Goal: Task Accomplishment & Management: Manage account settings

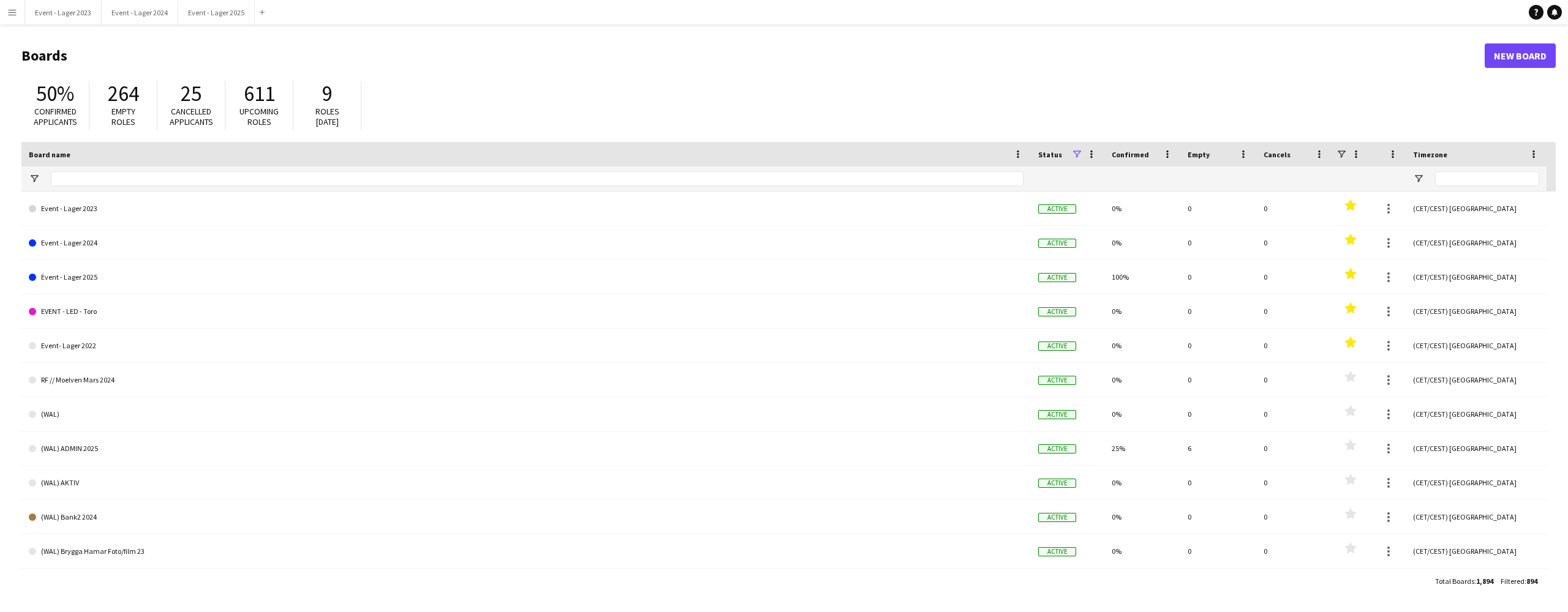
click at [11, 8] on app-icon "Menu" at bounding box center [12, 12] width 10 height 10
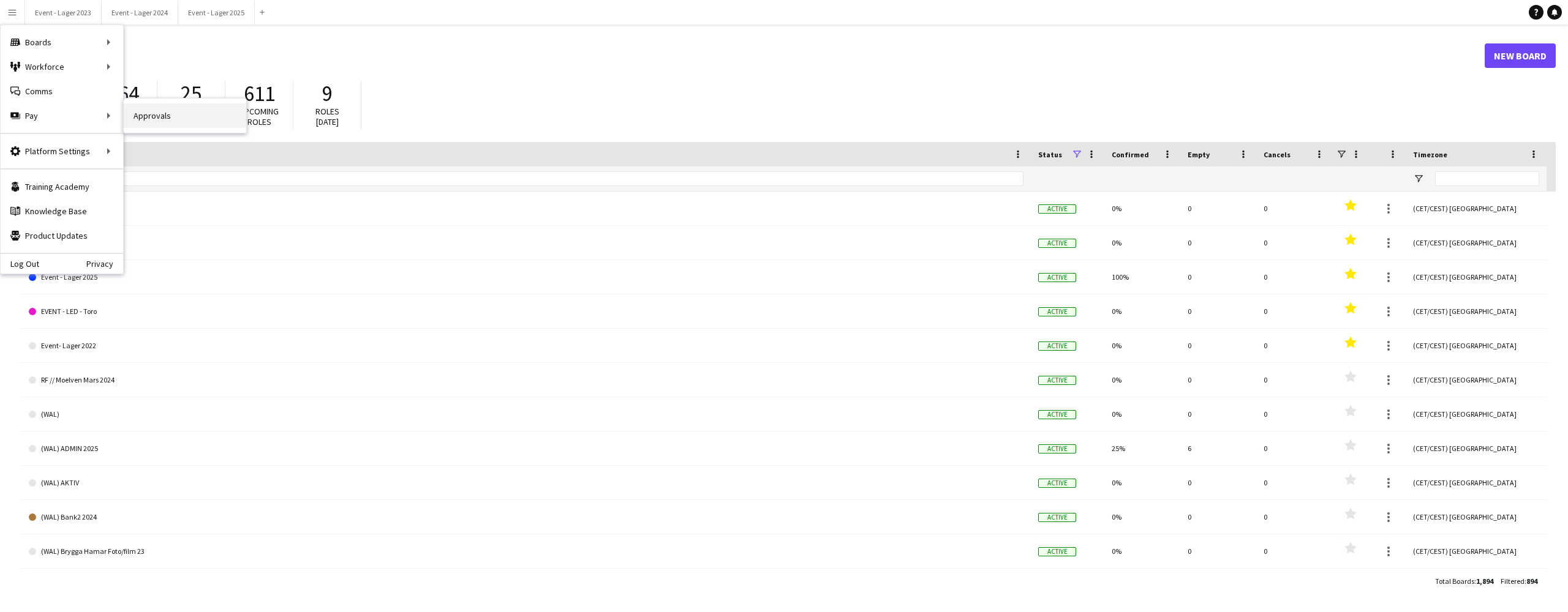
click at [153, 117] on link "Approvals" at bounding box center [185, 116] width 122 height 25
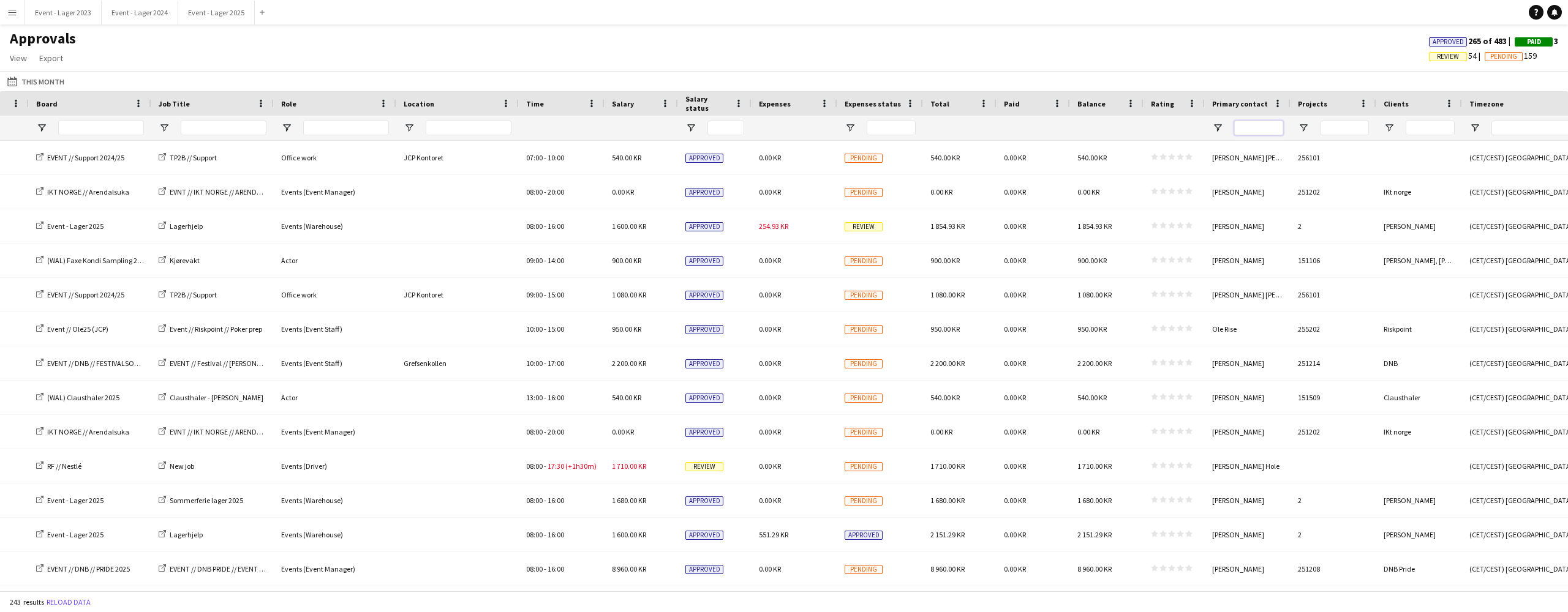
click at [1253, 126] on input "Primary contact Filter Input" at bounding box center [1258, 128] width 49 height 15
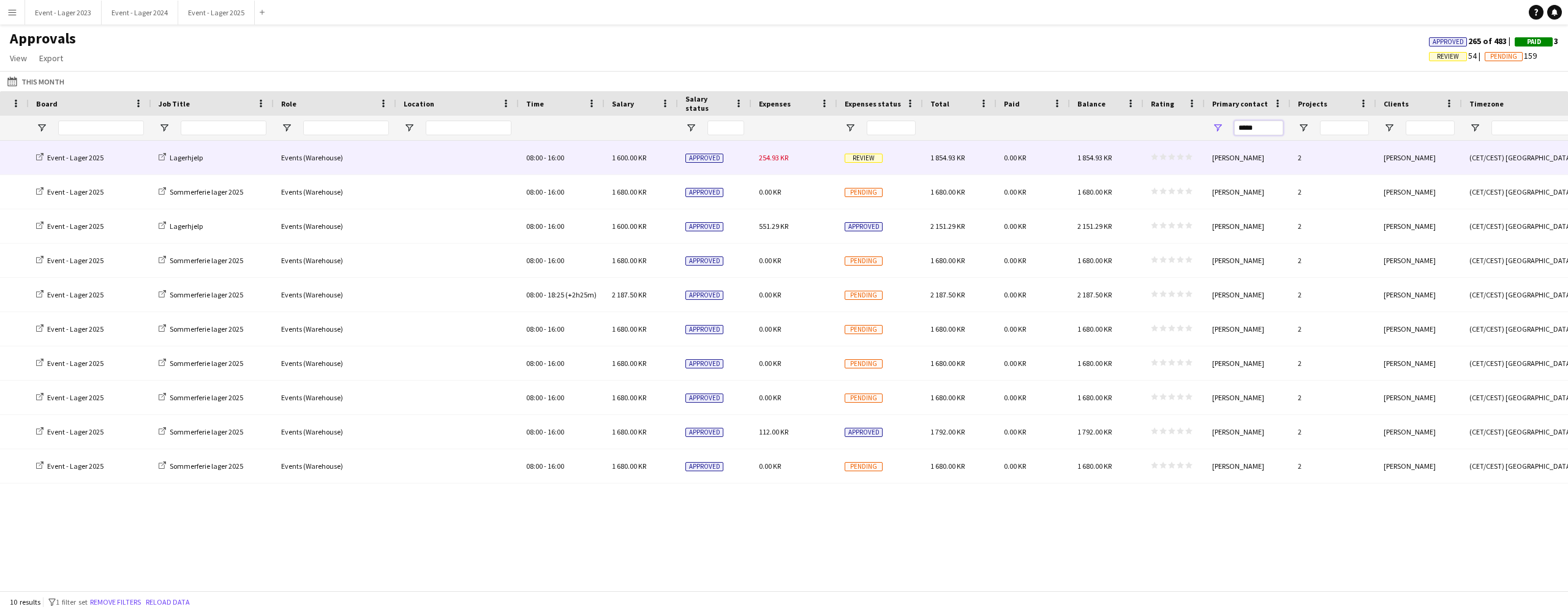
type input "*****"
click at [862, 158] on span "Review" at bounding box center [863, 158] width 38 height 9
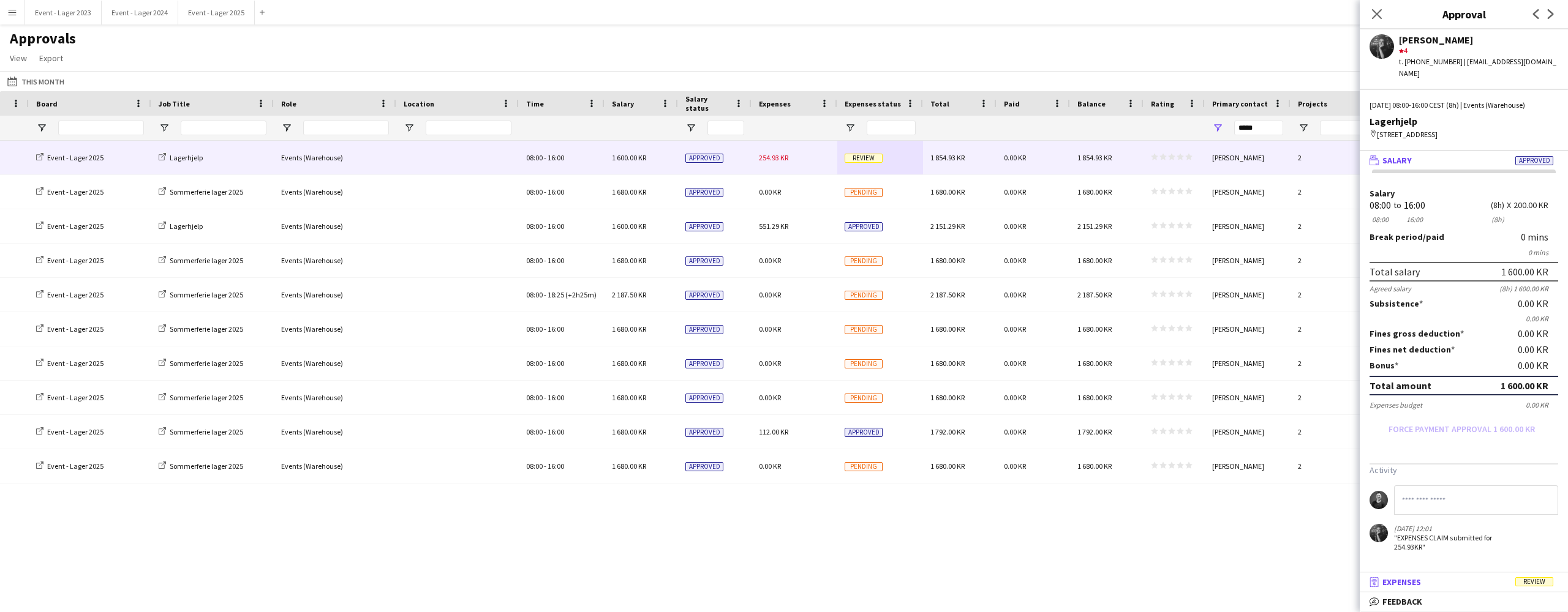
click at [1503, 580] on mat-panel-title "receipt Expenses Review" at bounding box center [1461, 582] width 203 height 11
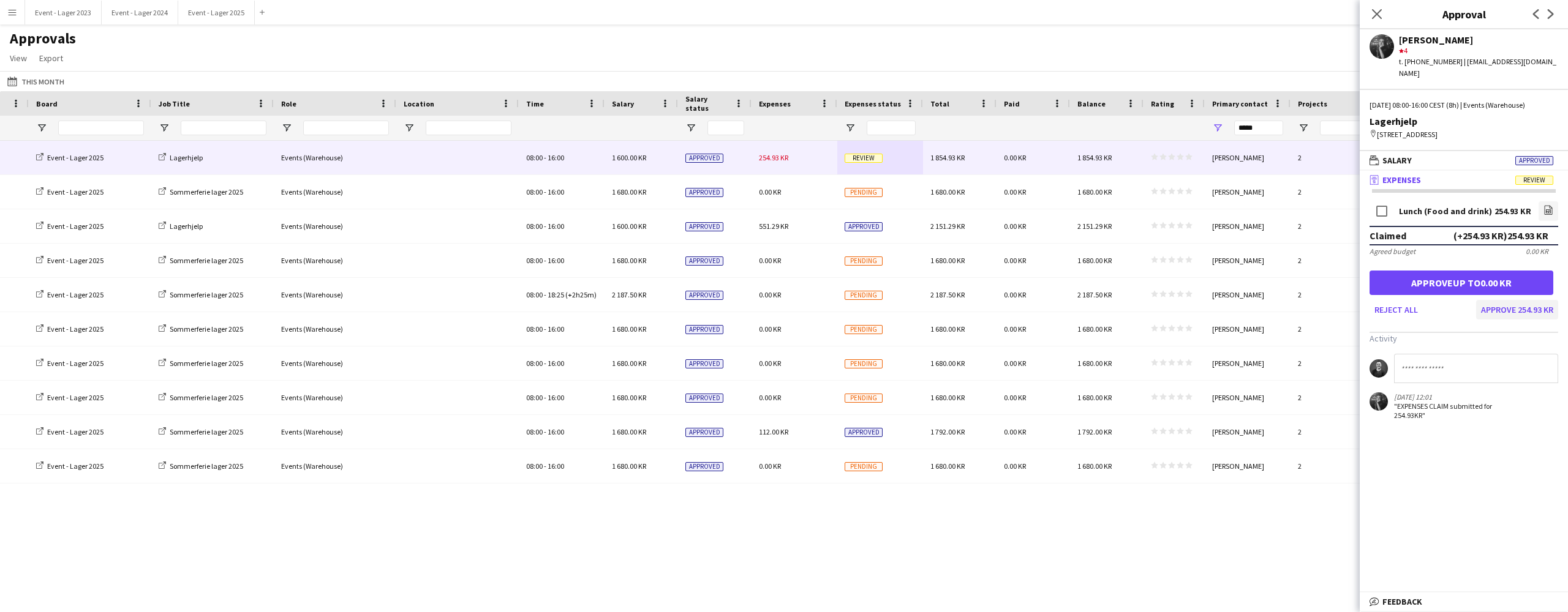
click at [1516, 311] on button "Approve 254.93 KR" at bounding box center [1517, 309] width 82 height 19
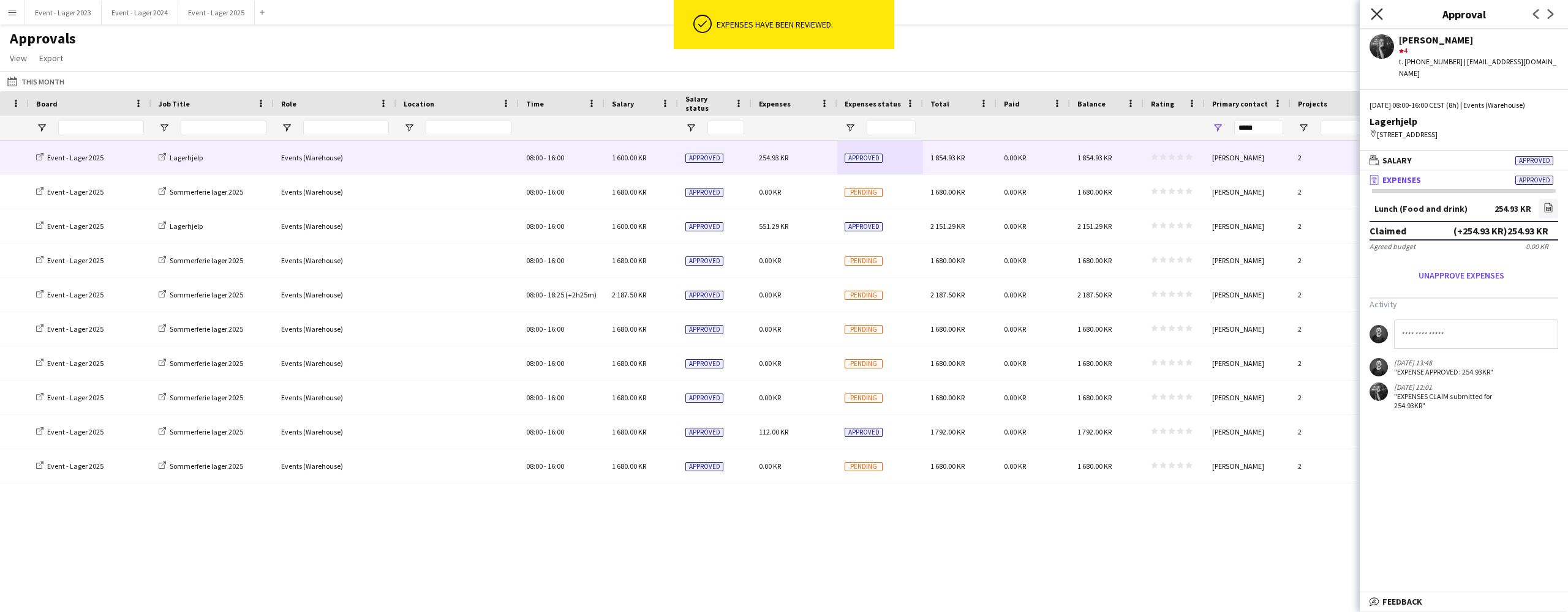
click at [1377, 10] on icon "Close pop-in" at bounding box center [1376, 13] width 12 height 12
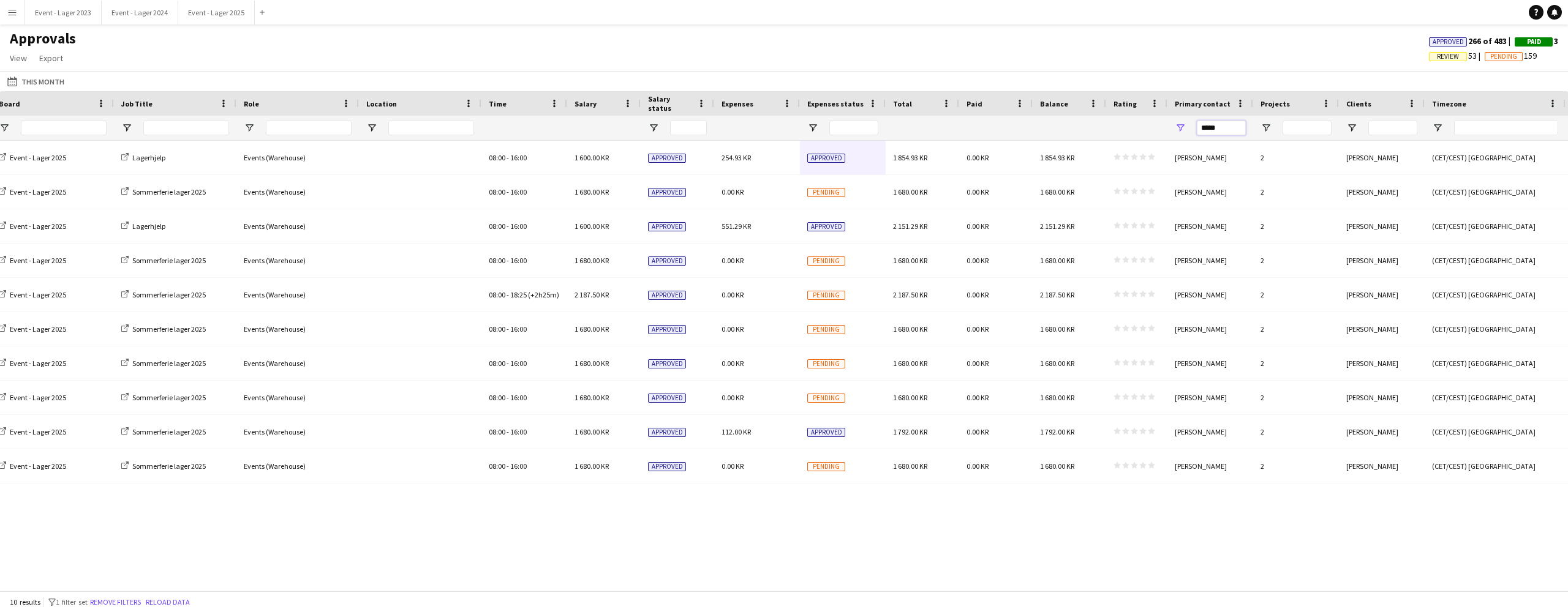
click at [1229, 128] on input "*****" at bounding box center [1221, 128] width 49 height 15
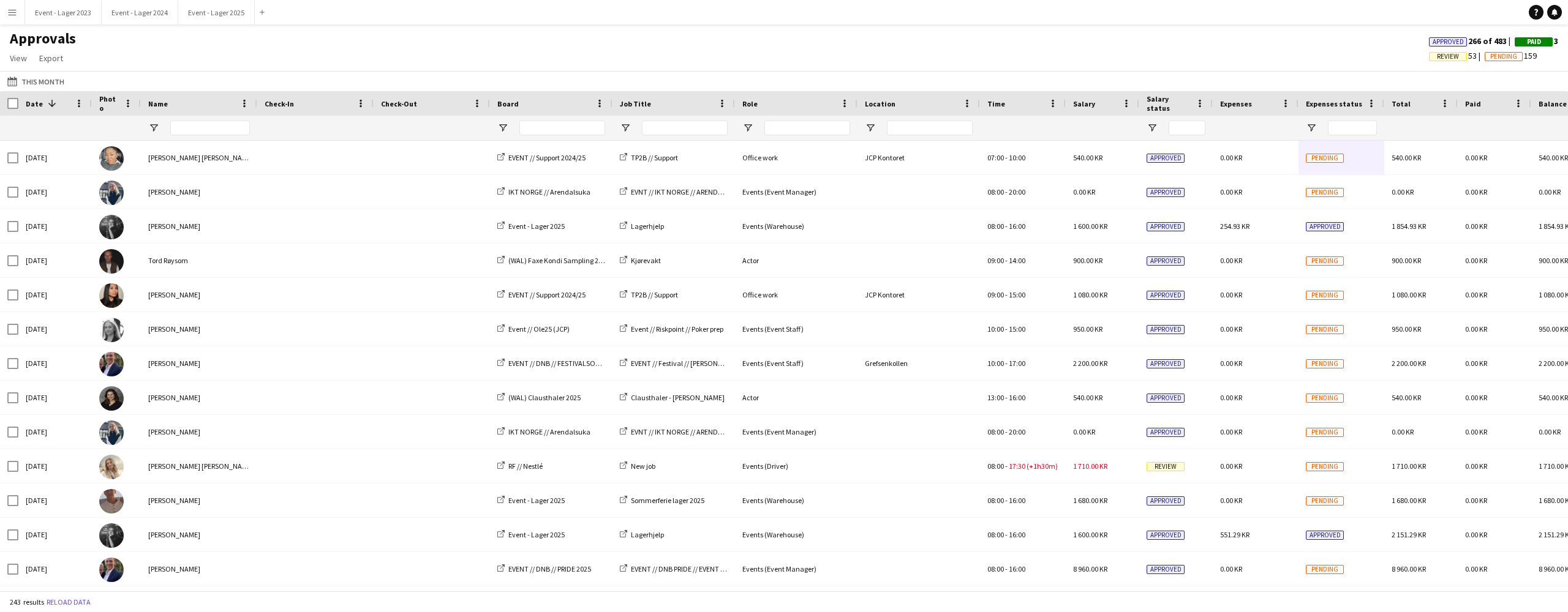
click at [13, 13] on app-icon "Menu" at bounding box center [12, 12] width 10 height 10
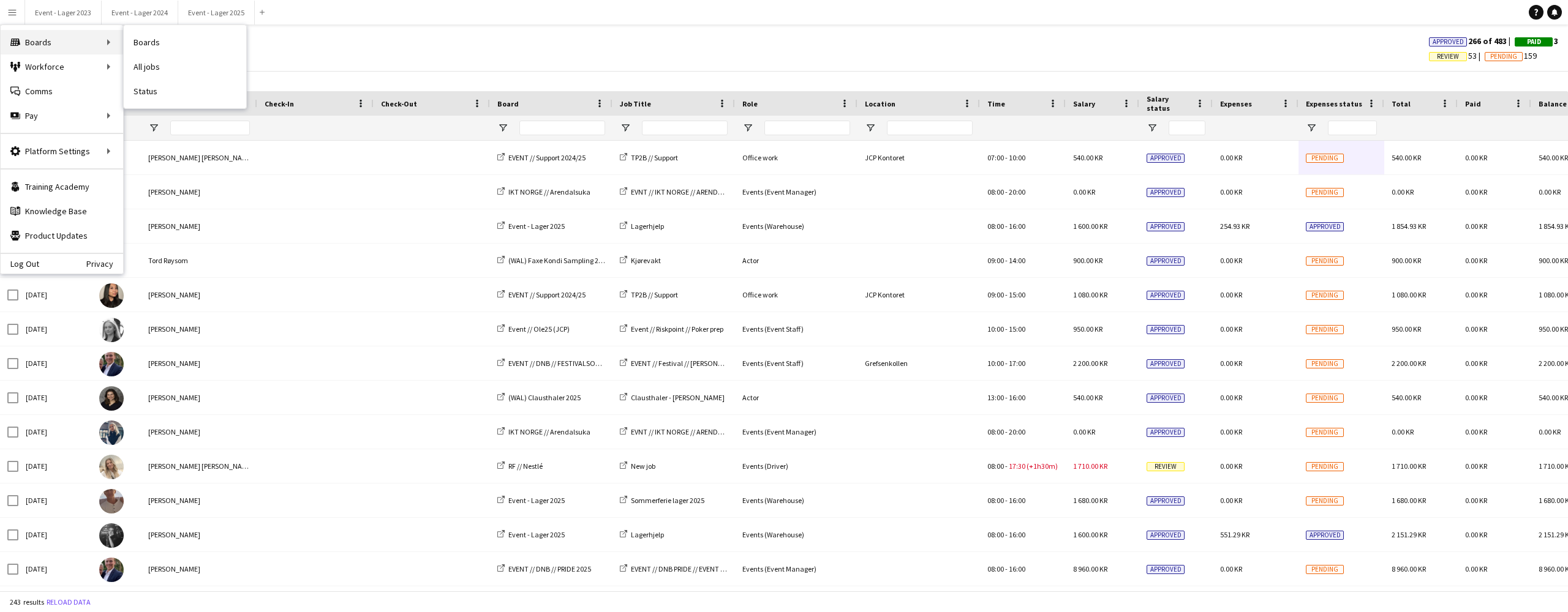
click at [101, 36] on div "Boards Boards" at bounding box center [62, 42] width 122 height 25
click at [104, 47] on div "Boards Boards" at bounding box center [62, 42] width 122 height 25
click at [148, 36] on link "Boards" at bounding box center [185, 42] width 122 height 25
